Goal: Leave review/rating: Leave review/rating

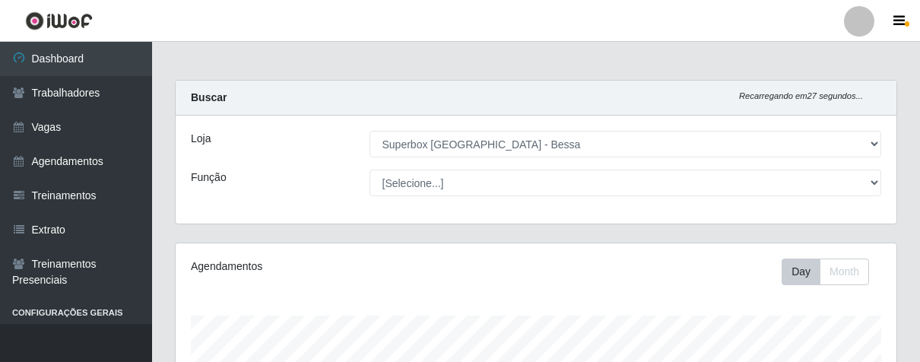
select select "206"
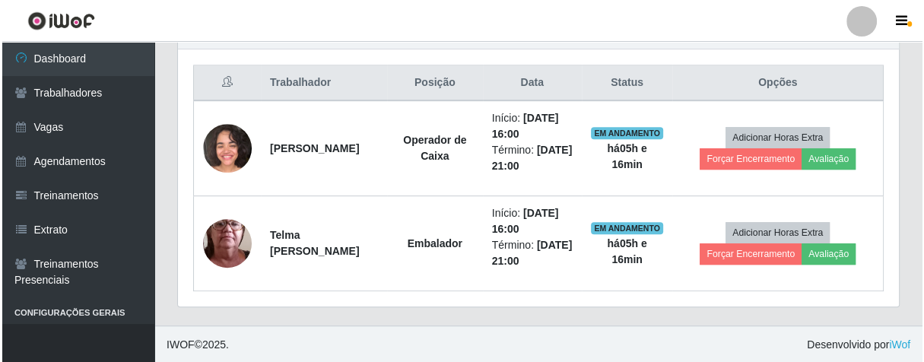
scroll to position [315, 720]
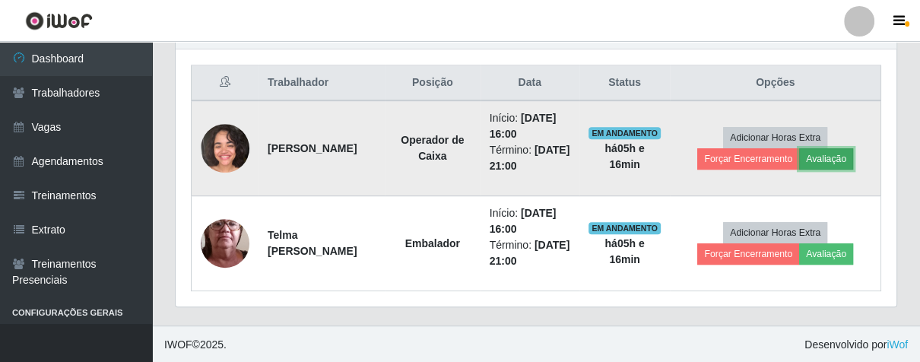
click at [845, 157] on button "Avaliação" at bounding box center [826, 158] width 54 height 21
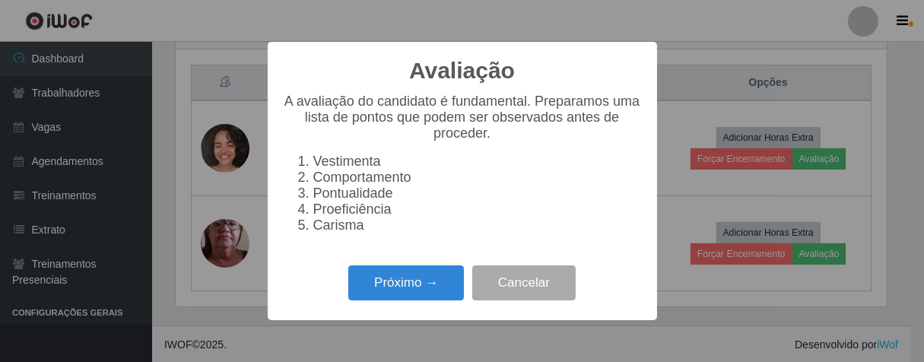
scroll to position [315, 712]
click at [433, 284] on button "Próximo →" at bounding box center [406, 283] width 116 height 36
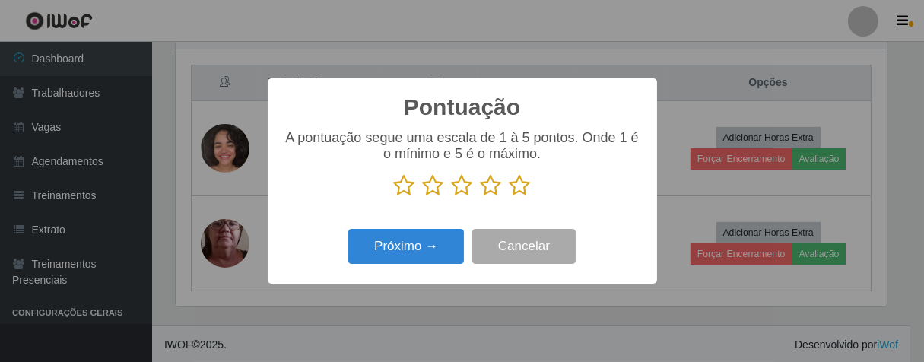
drag, startPoint x: 517, startPoint y: 189, endPoint x: 501, endPoint y: 199, distance: 18.8
click at [516, 190] on icon at bounding box center [519, 185] width 21 height 23
click at [509, 197] on input "radio" at bounding box center [509, 197] width 0 height 0
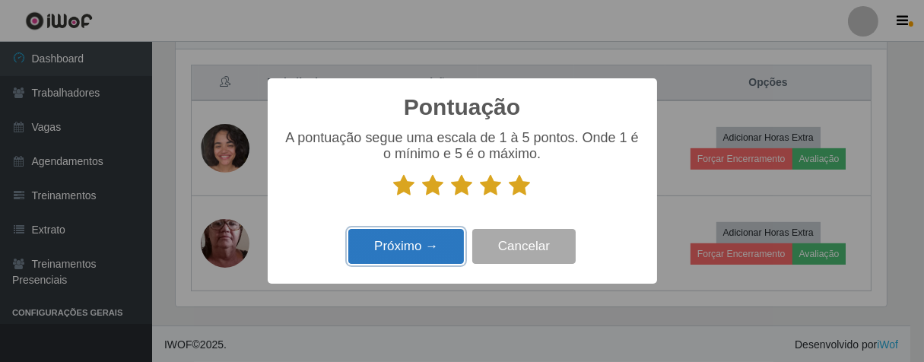
click at [446, 250] on button "Próximo →" at bounding box center [406, 247] width 116 height 36
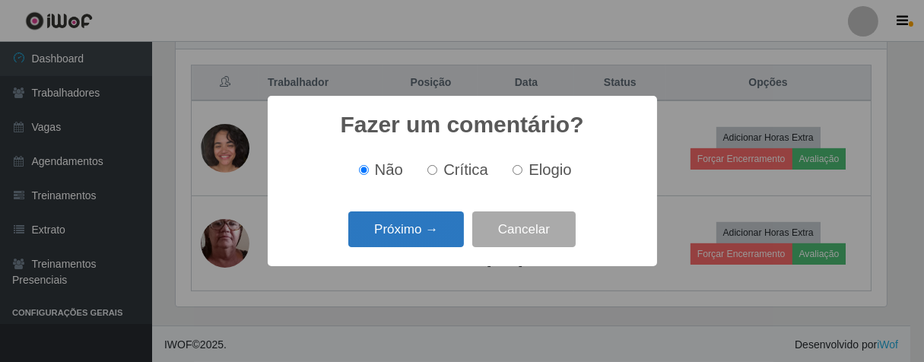
click at [447, 217] on button "Próximo →" at bounding box center [406, 229] width 116 height 36
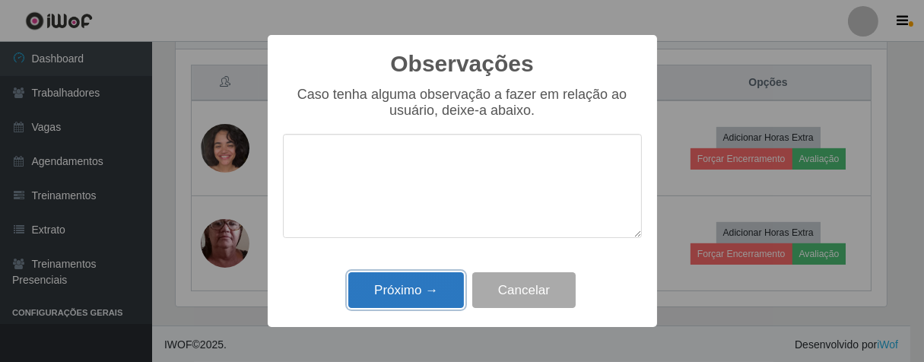
click at [451, 293] on button "Próximo →" at bounding box center [406, 290] width 116 height 36
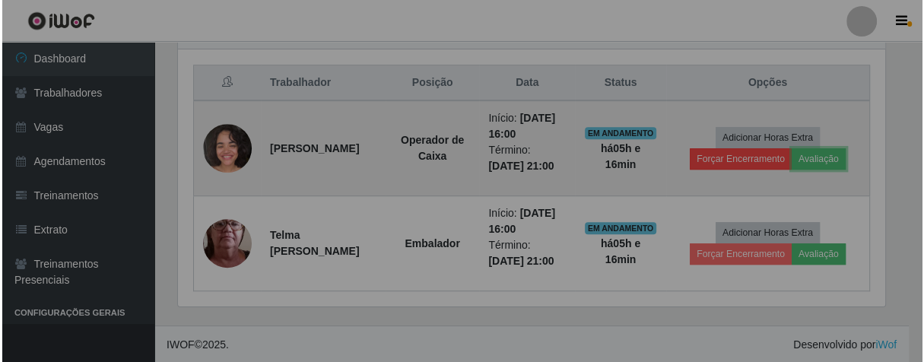
scroll to position [315, 720]
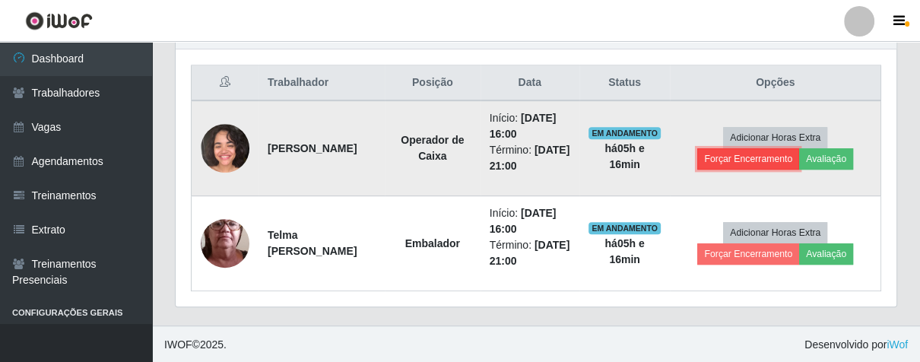
click at [716, 154] on button "Forçar Encerramento" at bounding box center [748, 158] width 102 height 21
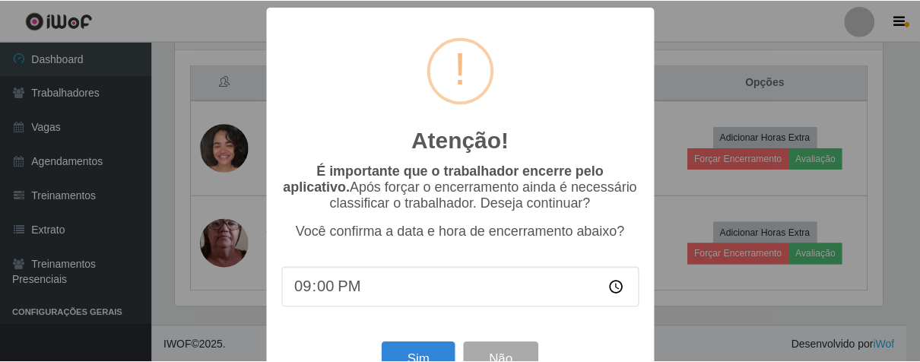
scroll to position [52, 0]
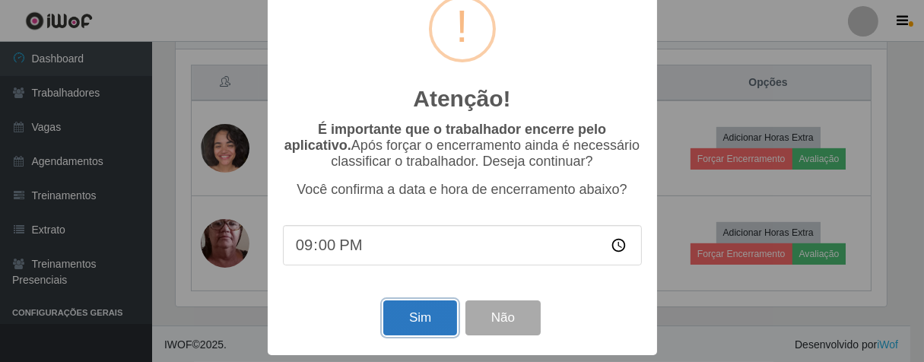
click at [383, 327] on button "Sim" at bounding box center [420, 318] width 74 height 36
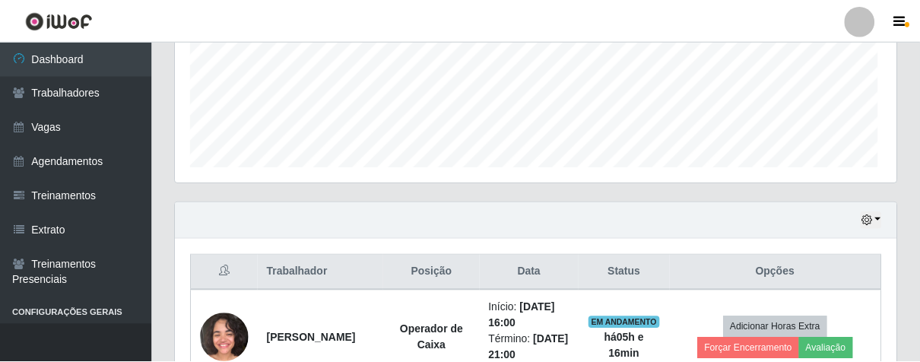
scroll to position [315, 712]
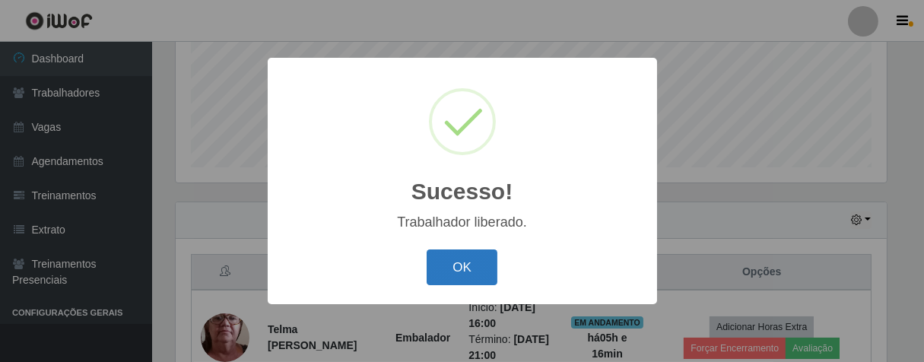
click at [473, 259] on button "OK" at bounding box center [462, 267] width 71 height 36
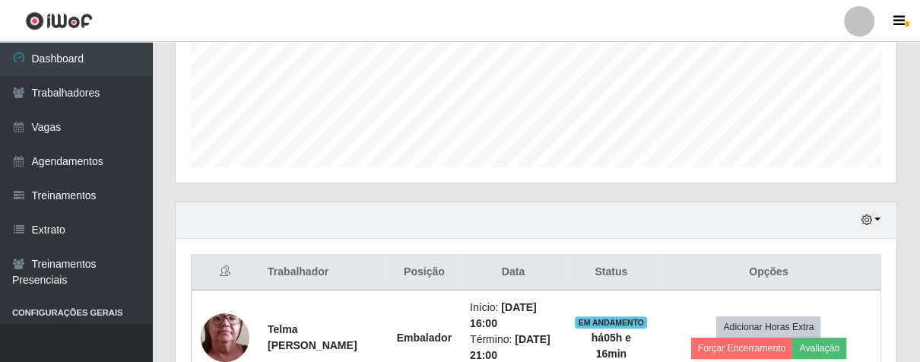
scroll to position [471, 0]
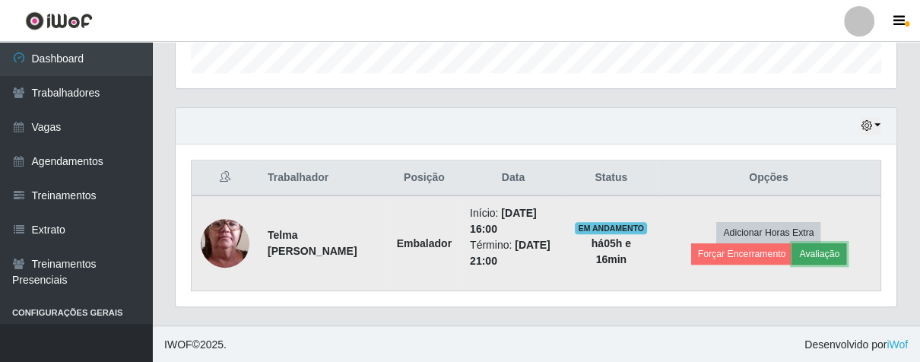
click at [820, 254] on button "Avaliação" at bounding box center [819, 253] width 54 height 21
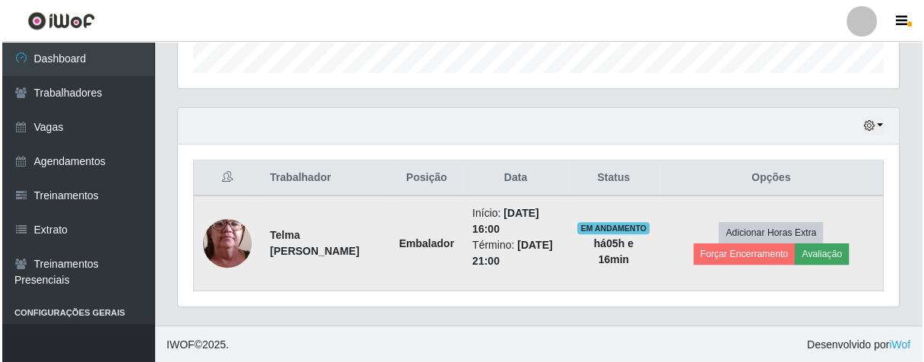
scroll to position [315, 712]
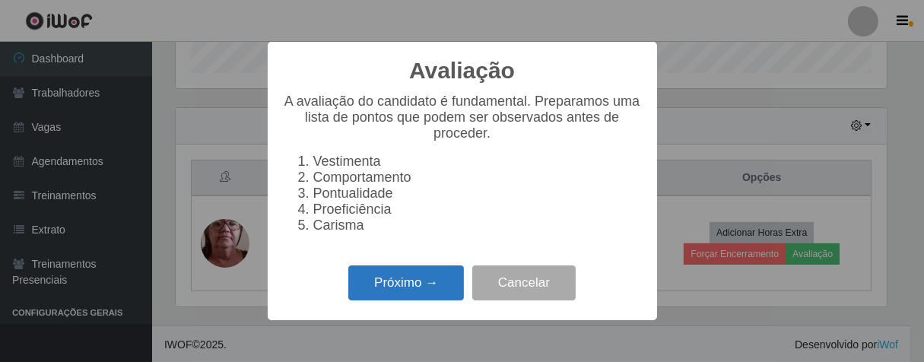
click at [416, 301] on button "Próximo →" at bounding box center [406, 283] width 116 height 36
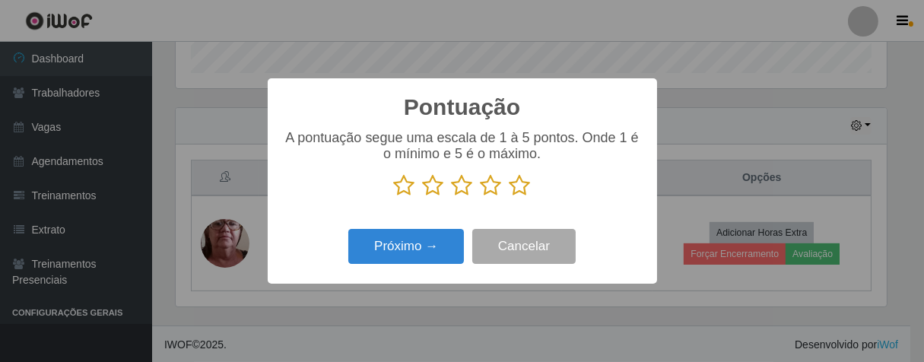
click at [523, 191] on icon at bounding box center [519, 185] width 21 height 23
click at [509, 197] on input "radio" at bounding box center [509, 197] width 0 height 0
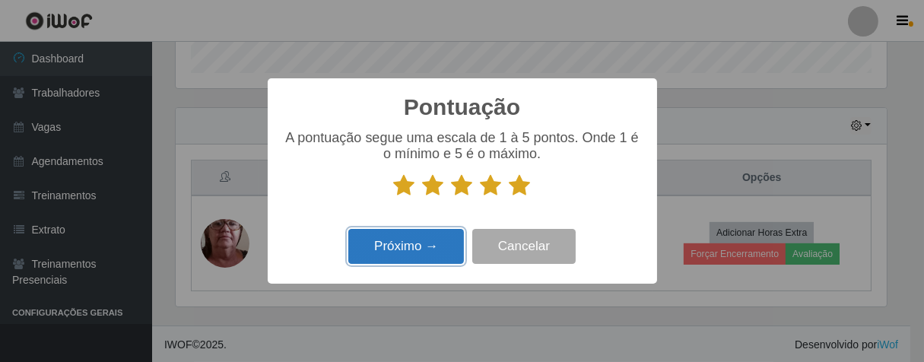
click at [415, 247] on button "Próximo →" at bounding box center [406, 247] width 116 height 36
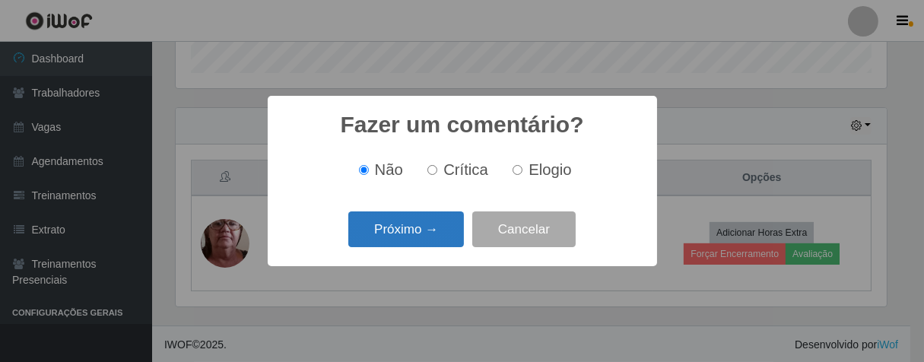
click at [443, 220] on button "Próximo →" at bounding box center [406, 229] width 116 height 36
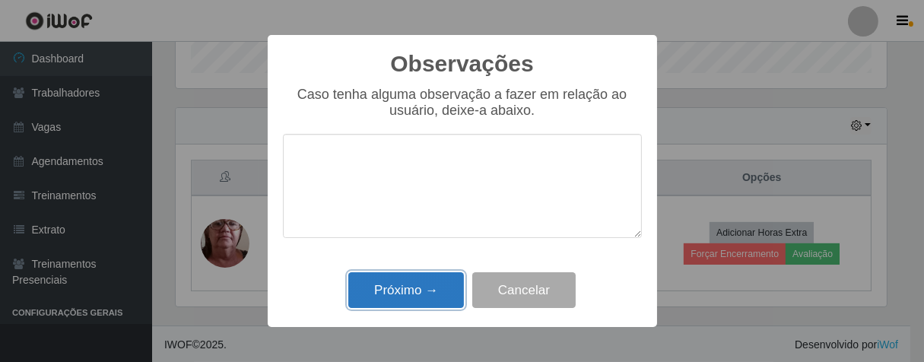
click at [437, 280] on button "Próximo →" at bounding box center [406, 290] width 116 height 36
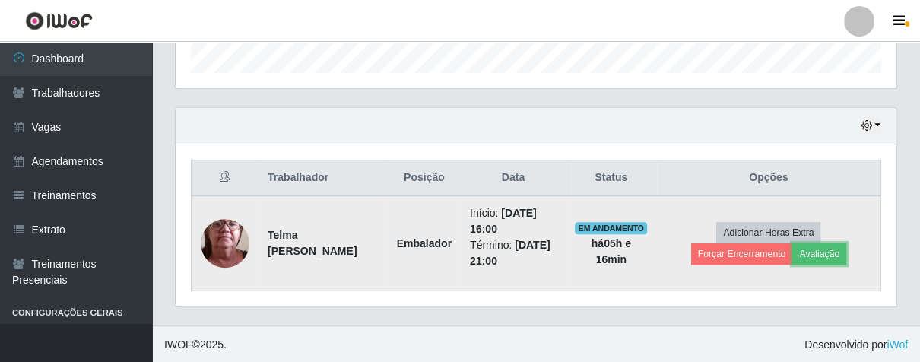
scroll to position [315, 720]
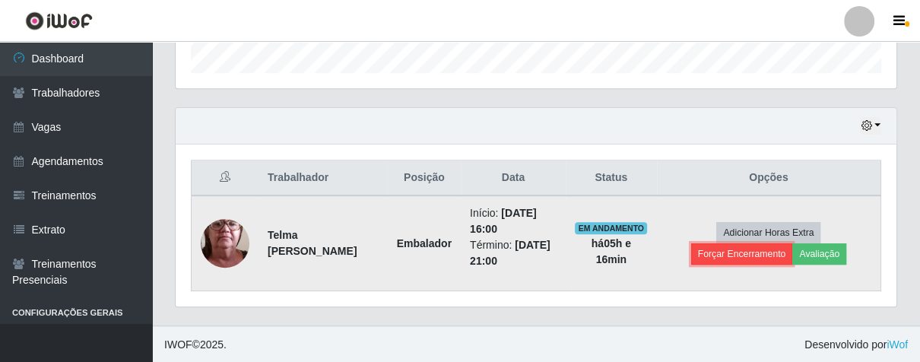
click at [708, 246] on button "Forçar Encerramento" at bounding box center [742, 253] width 102 height 21
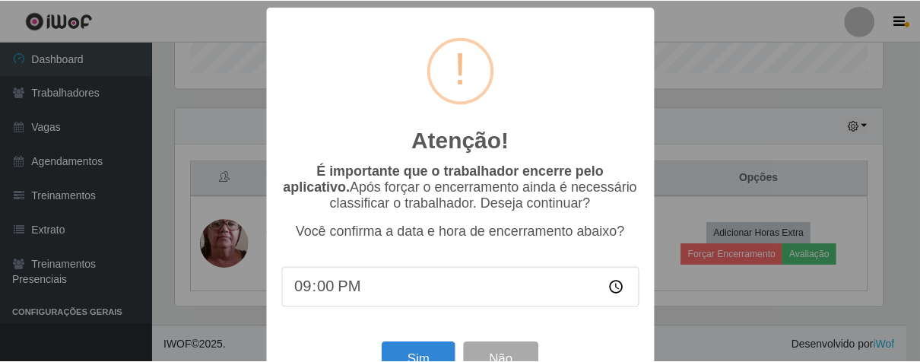
scroll to position [52, 0]
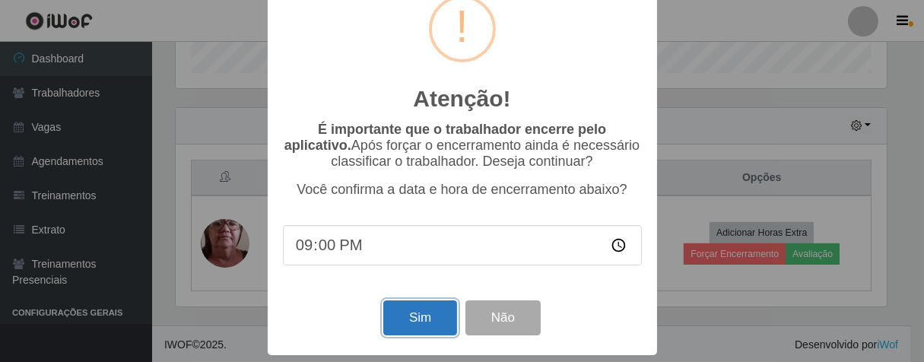
click at [422, 309] on button "Sim" at bounding box center [420, 318] width 74 height 36
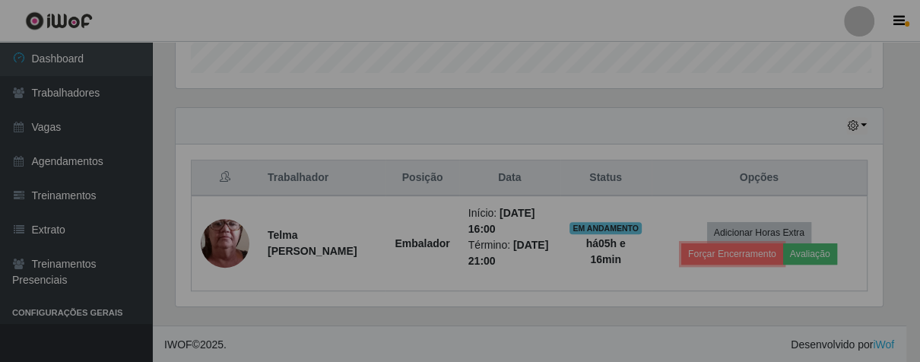
scroll to position [0, 0]
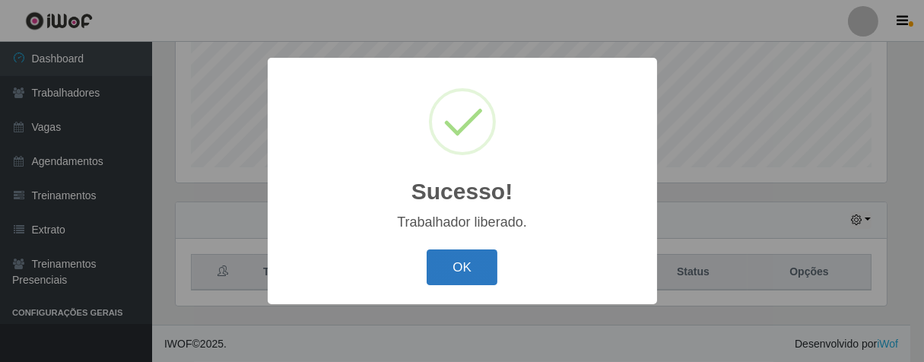
click at [443, 268] on button "OK" at bounding box center [462, 267] width 71 height 36
